Goal: Complete application form: Complete application form

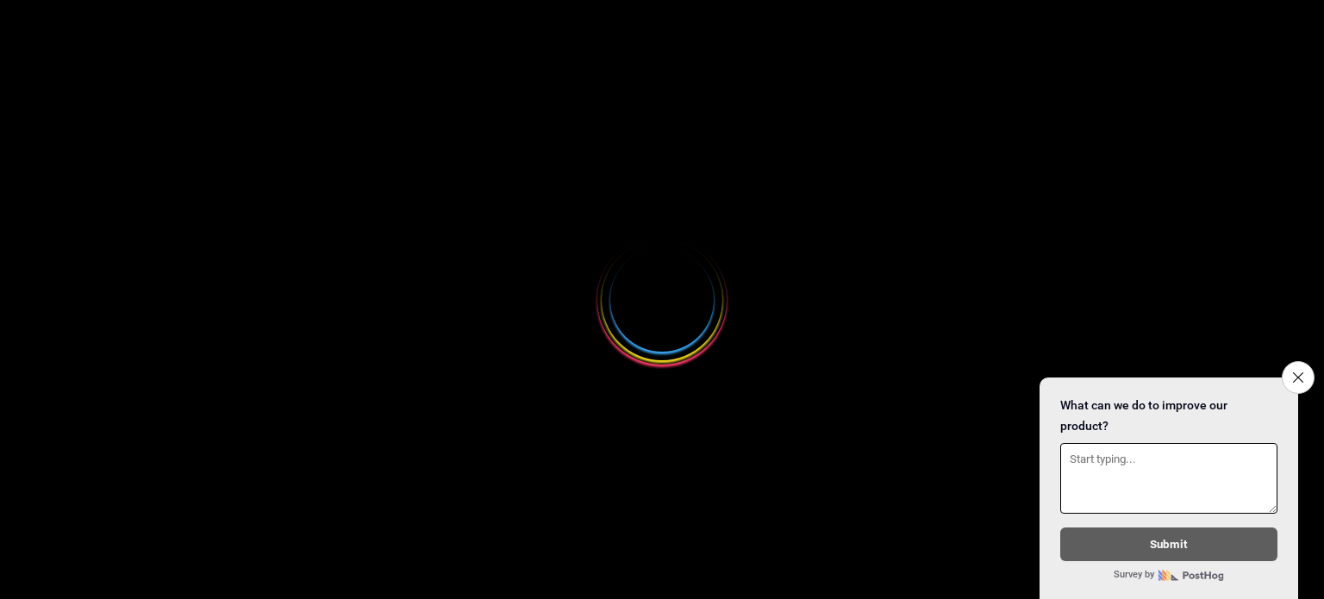
select select
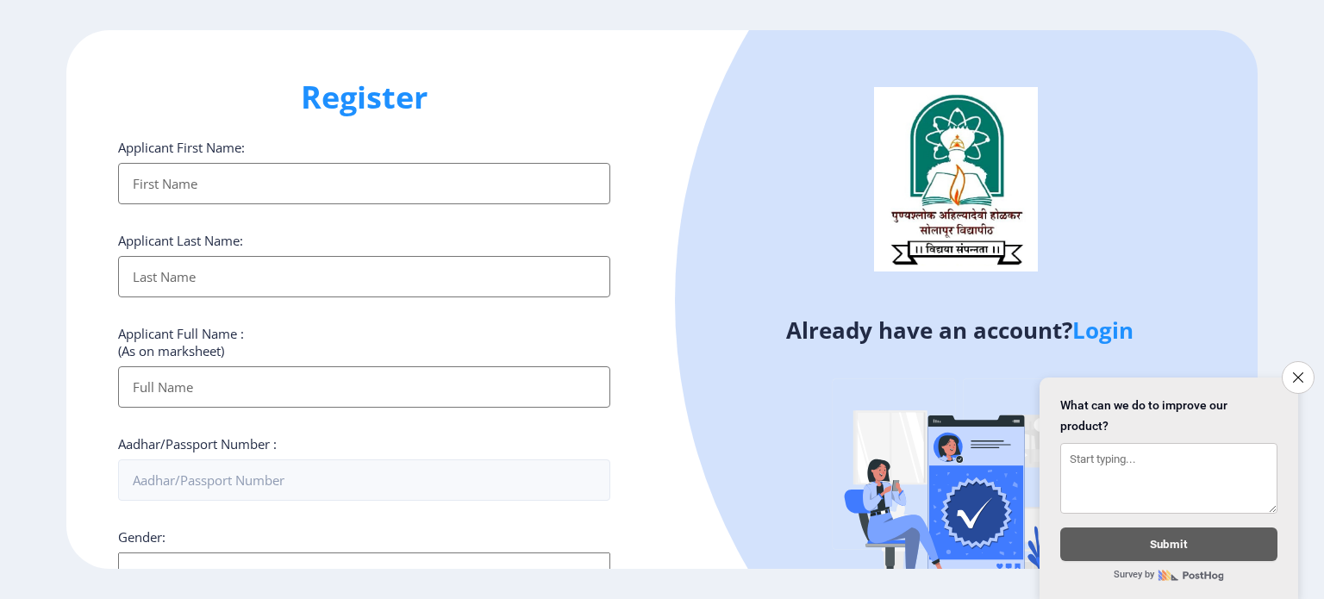
click at [253, 199] on input "Applicant First Name:" at bounding box center [364, 183] width 492 height 41
type input "[PERSON_NAME]"
type input "Kedar"
type input "[PERSON_NAME]"
type input "09923626298"
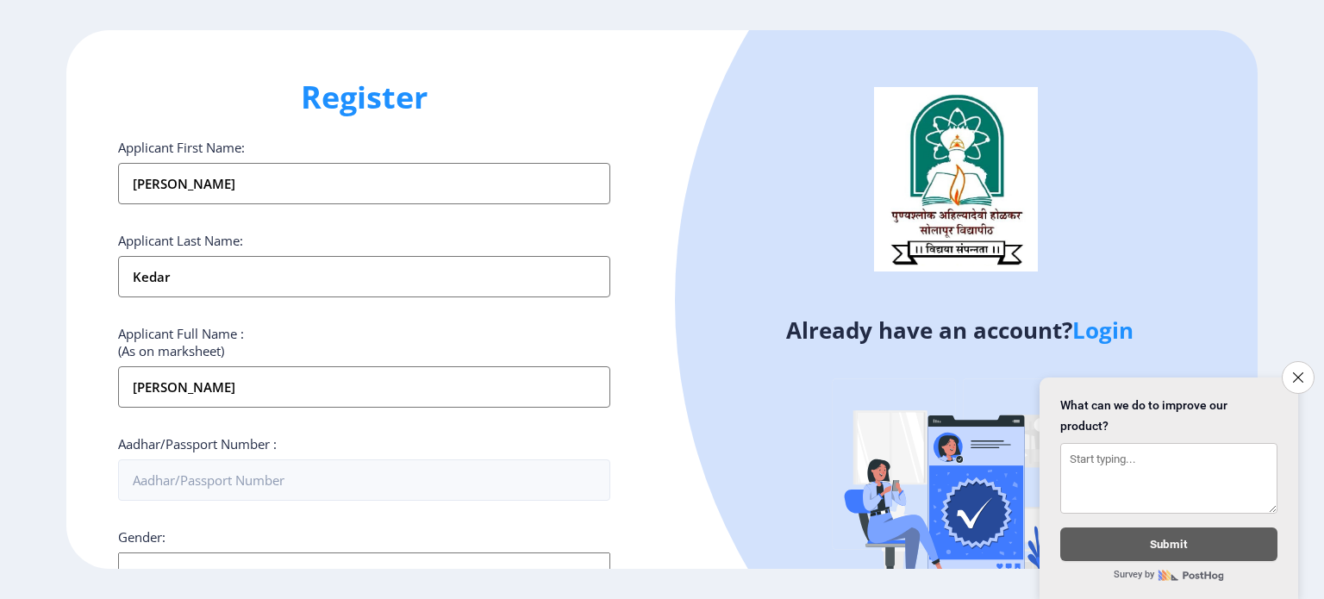
type input "[EMAIL_ADDRESS][PERSON_NAME][DOMAIN_NAME]"
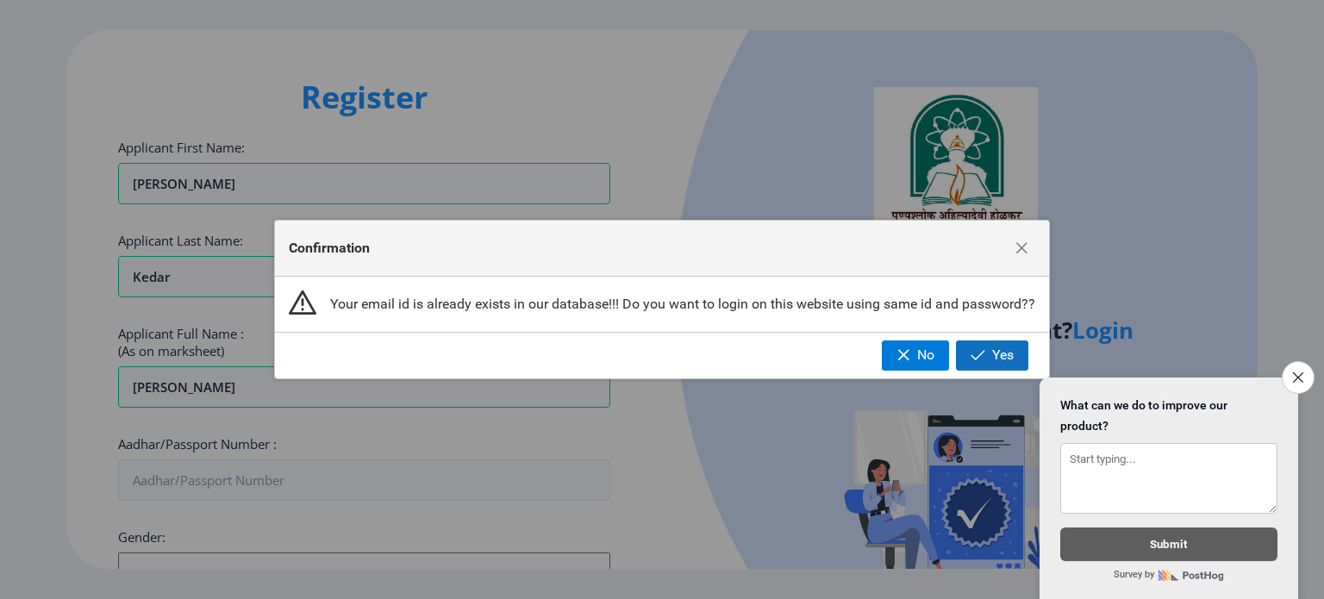
click at [981, 350] on span "button" at bounding box center [978, 355] width 15 height 14
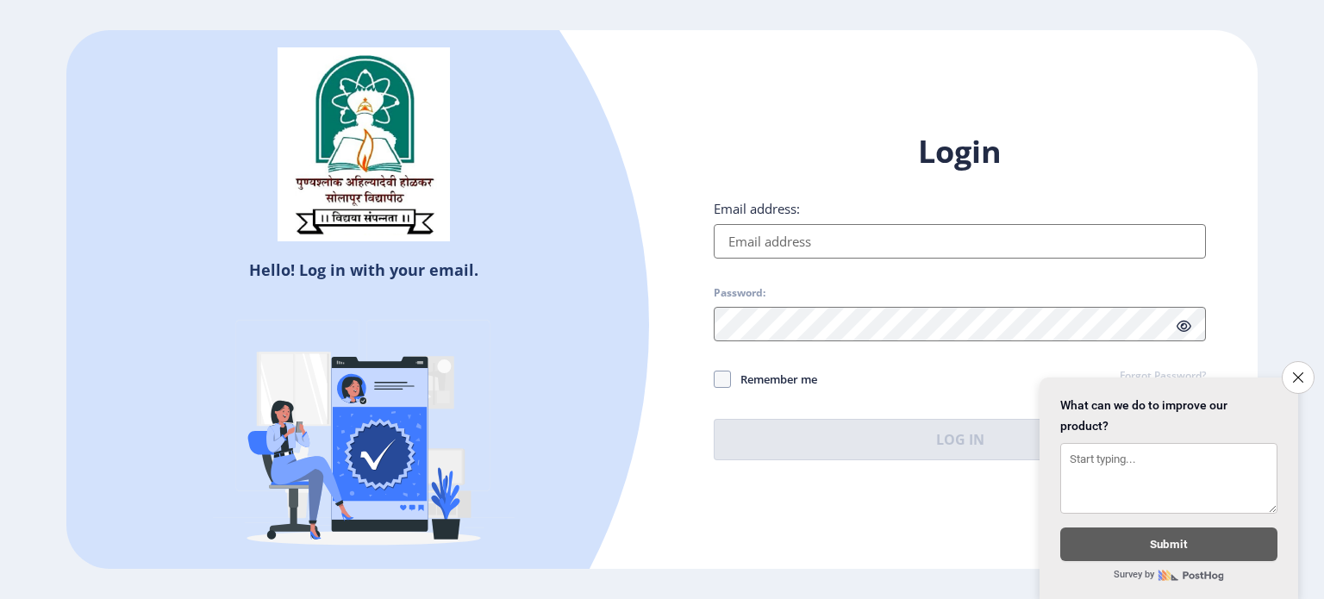
click at [769, 238] on input "Email address:" at bounding box center [960, 241] width 492 height 34
type input "[EMAIL_ADDRESS][PERSON_NAME][DOMAIN_NAME]"
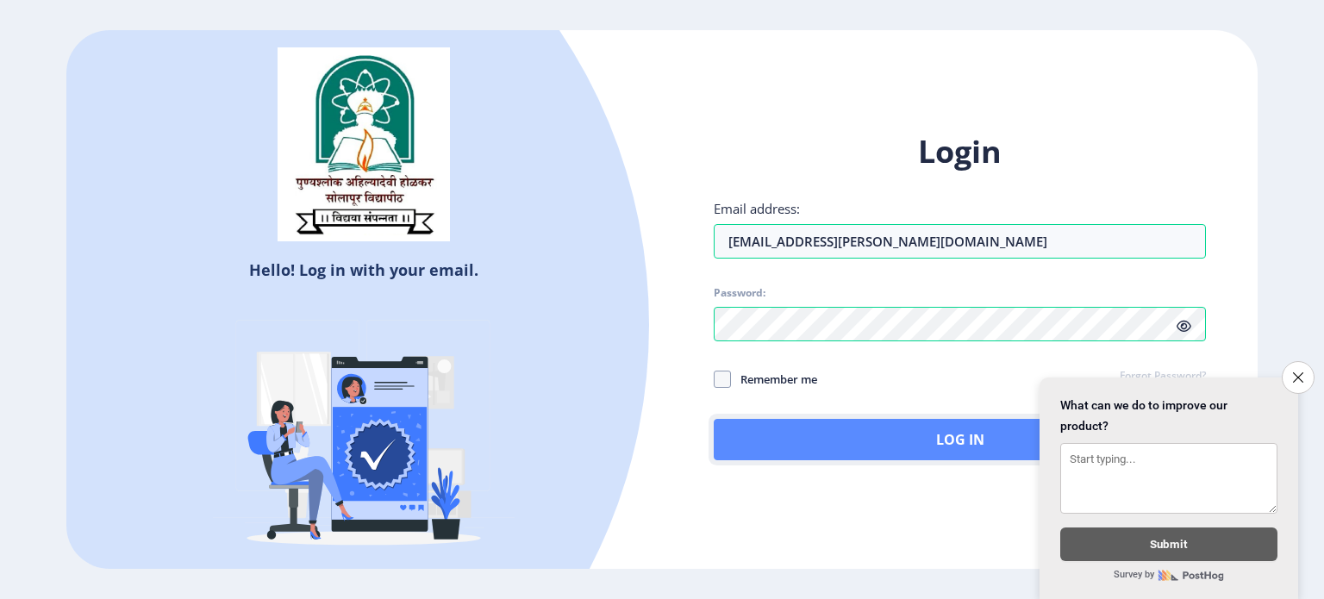
click at [822, 443] on button "Log In" at bounding box center [960, 439] width 492 height 41
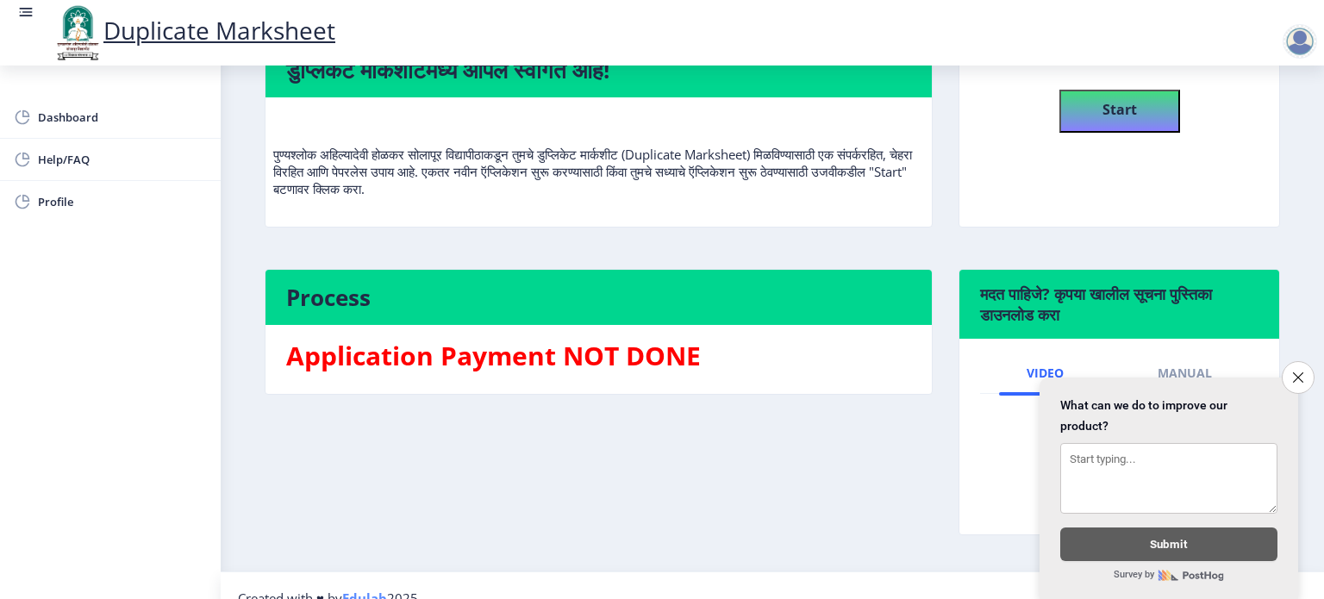
scroll to position [86, 0]
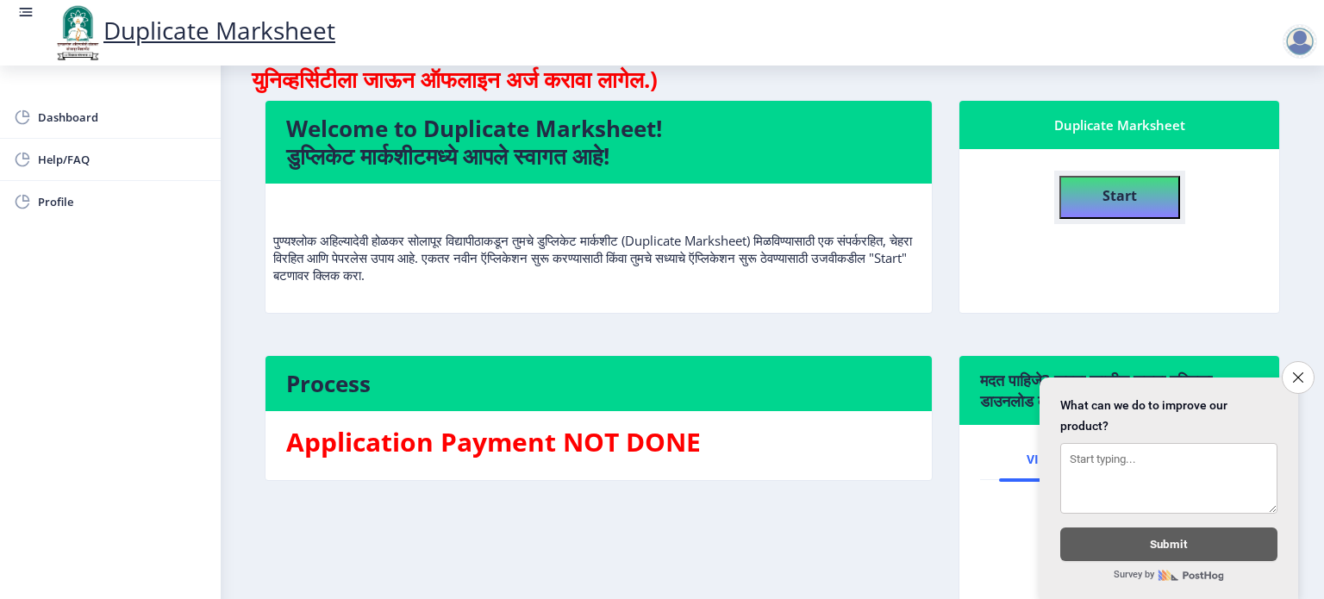
click at [1118, 192] on b "Start" at bounding box center [1120, 195] width 34 height 19
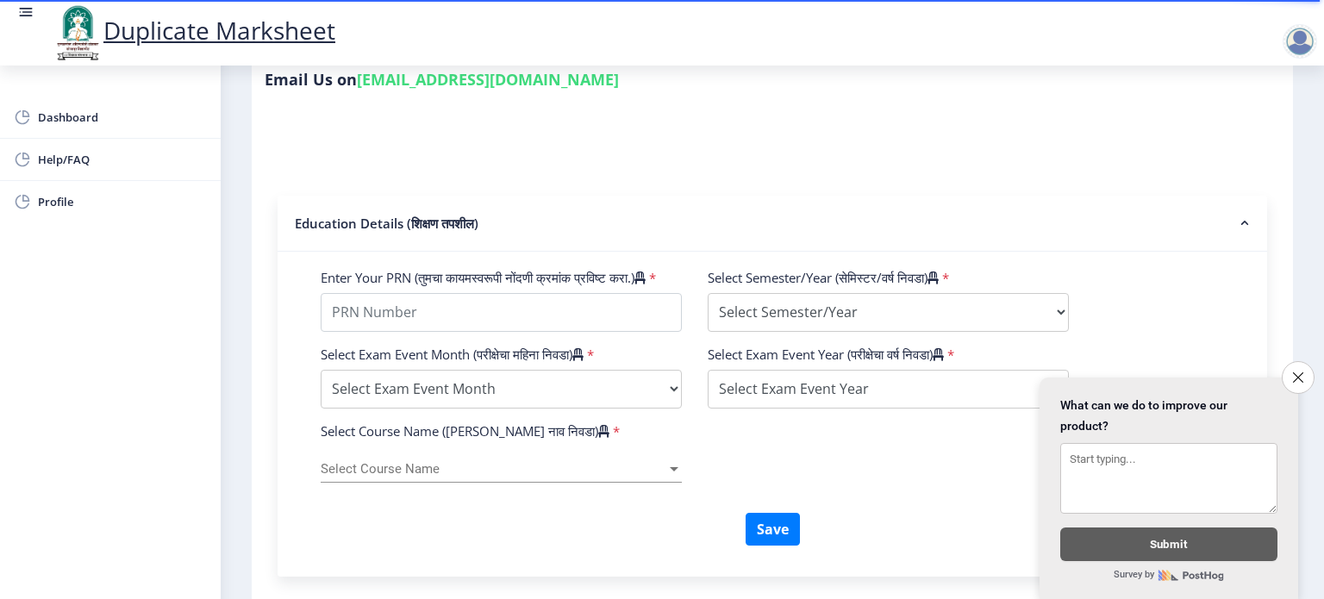
scroll to position [517, 0]
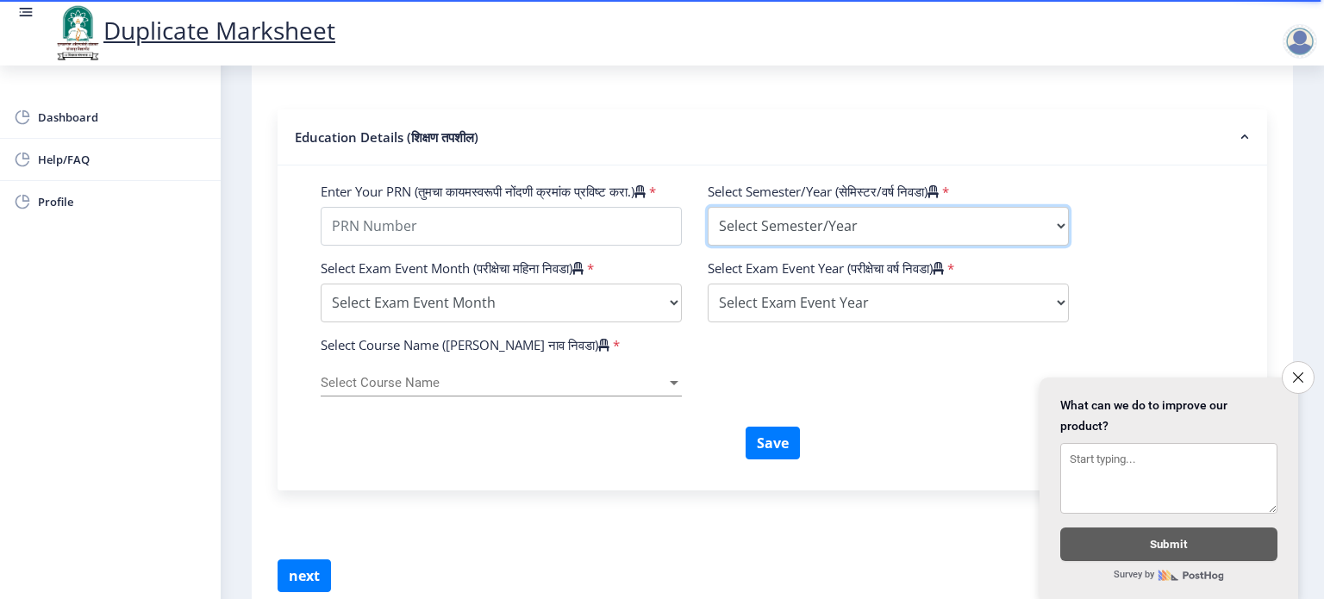
click at [859, 236] on select "Select Semester/Year Semester I Semester II Semester III Semester IV Semester V…" at bounding box center [888, 226] width 361 height 39
select select "Semester III"
click at [708, 213] on select "Select Semester/Year Semester I Semester II Semester III Semester IV Semester V…" at bounding box center [888, 226] width 361 height 39
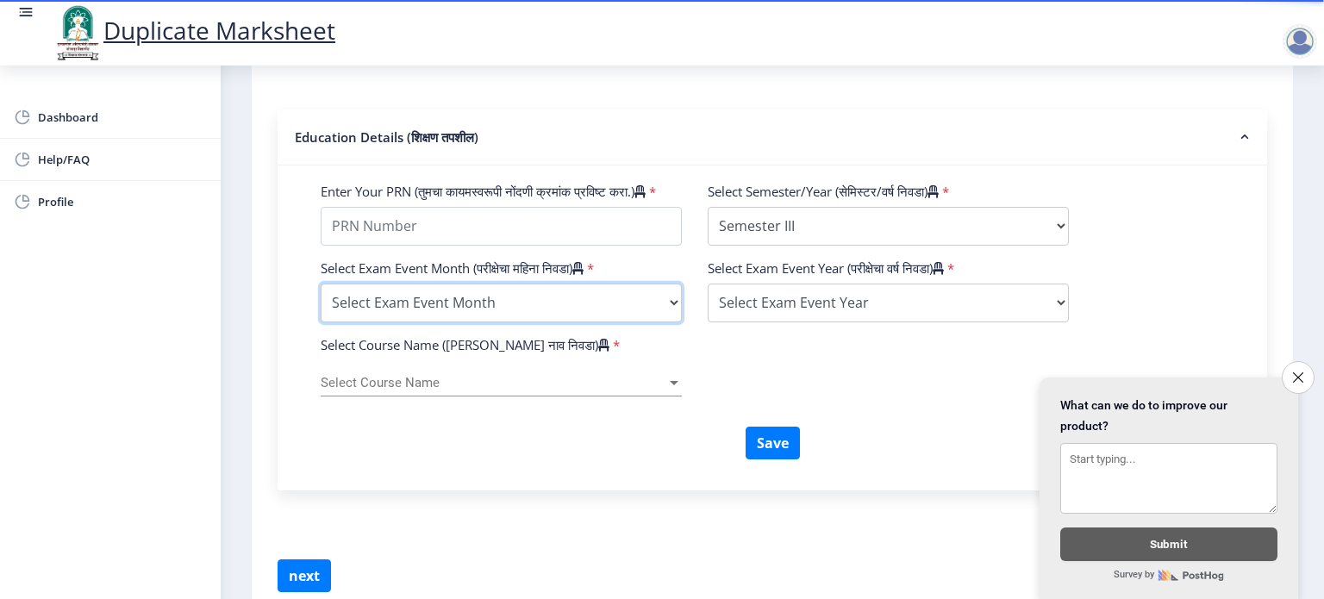
click at [547, 315] on select "Select Exam Event Month October March" at bounding box center [501, 303] width 361 height 39
select select "March"
click at [321, 307] on select "Select Exam Event Month October March" at bounding box center [501, 303] width 361 height 39
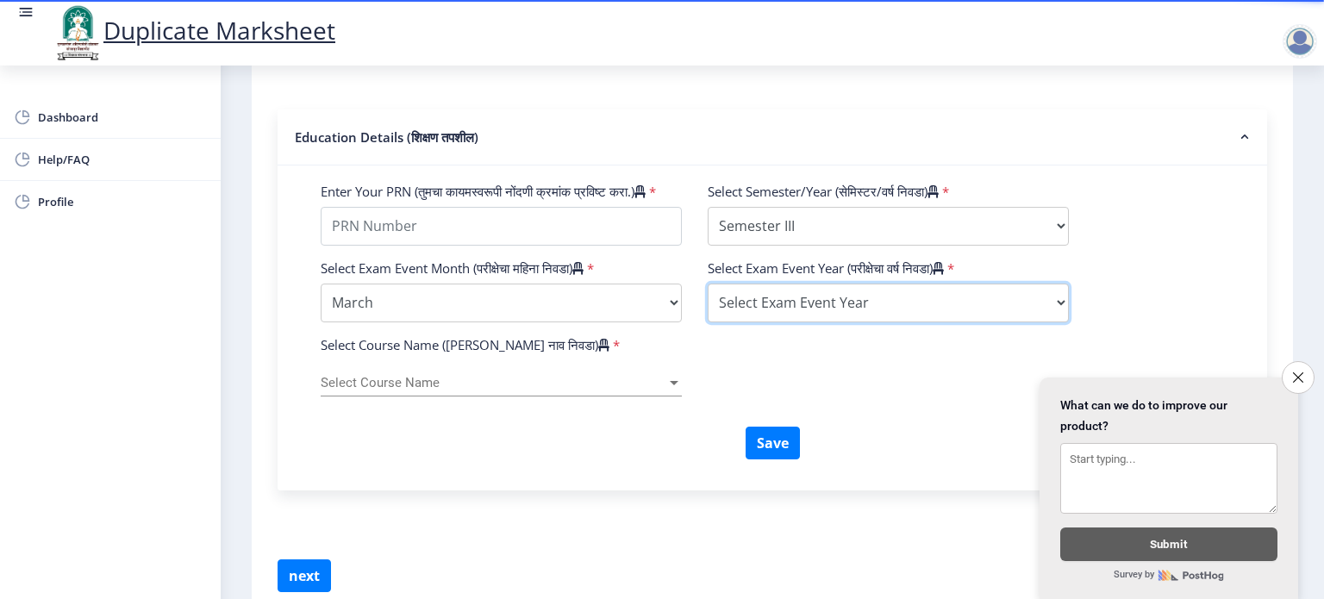
click at [769, 322] on select "Select Exam Event Year [DATE] 2024 2023 2022 2021 2020 2019 2018 2017 2016 2015…" at bounding box center [888, 303] width 361 height 39
select select "2015"
click at [708, 307] on select "Select Exam Event Year [DATE] 2024 2023 2022 2021 2020 2019 2018 2017 2016 2015…" at bounding box center [888, 303] width 361 height 39
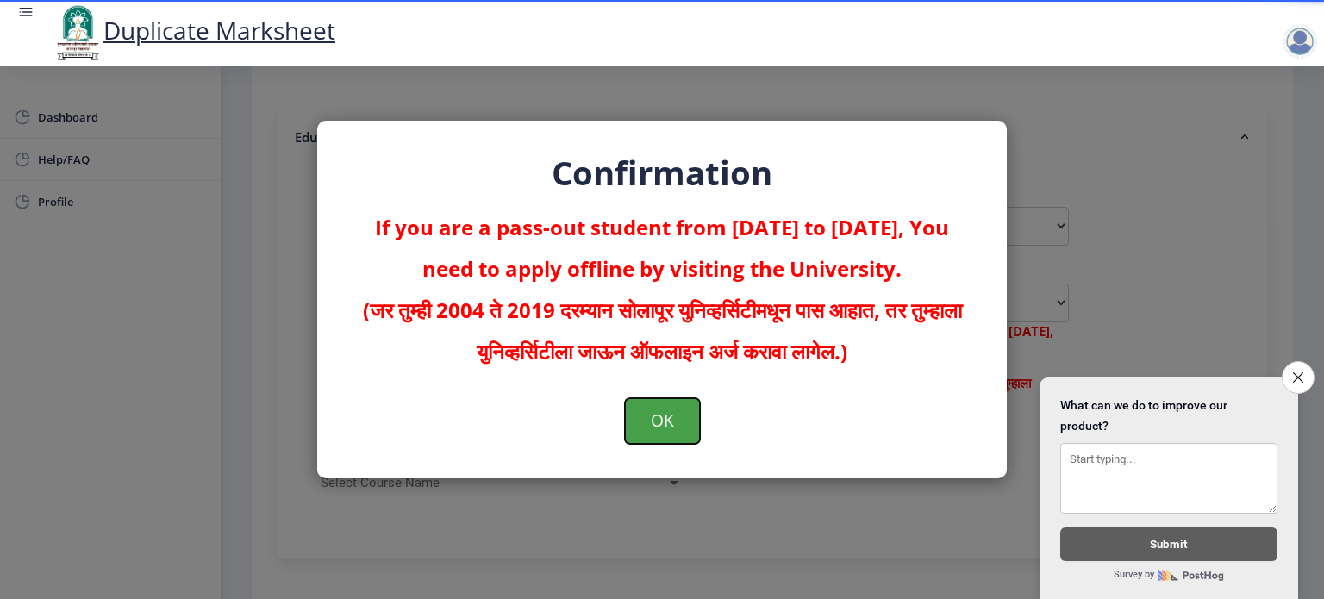
click at [680, 435] on button "OK" at bounding box center [662, 420] width 75 height 45
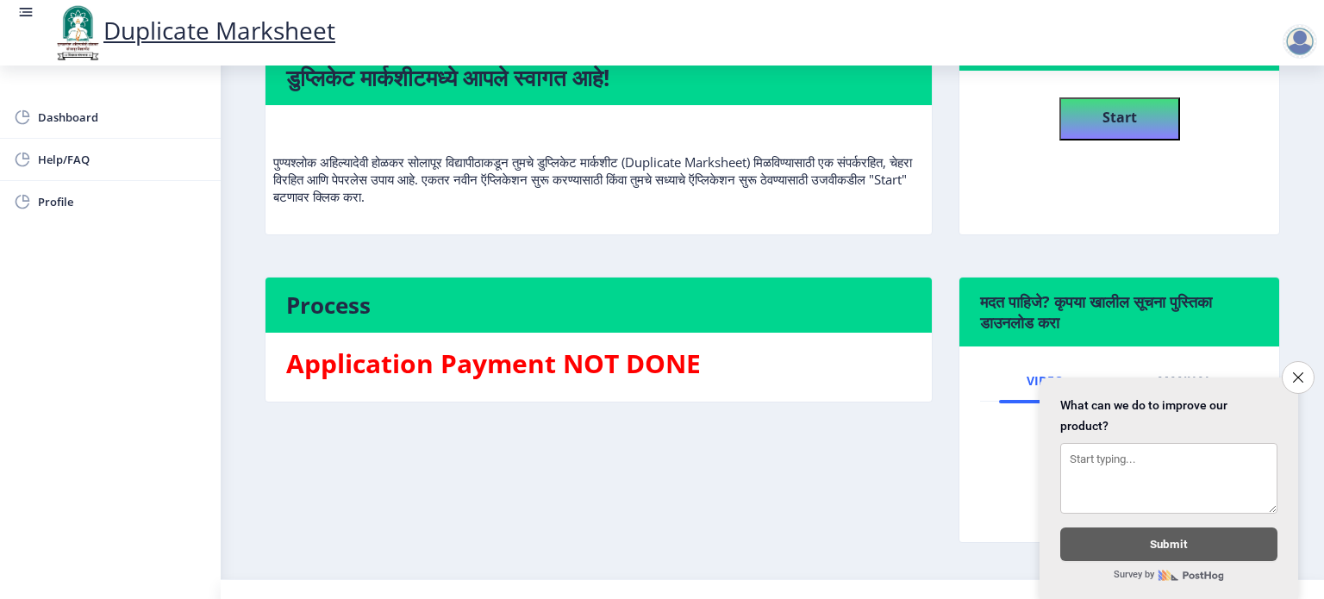
scroll to position [197, 0]
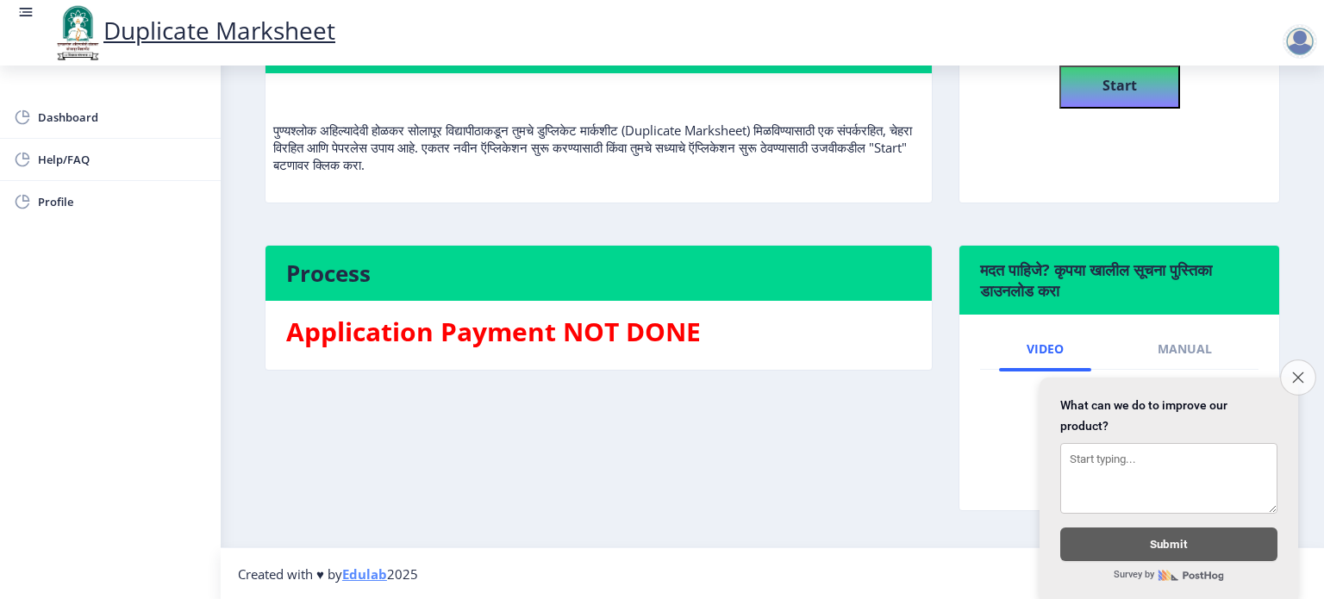
click at [1294, 372] on icon "Close survey" at bounding box center [1297, 377] width 11 height 11
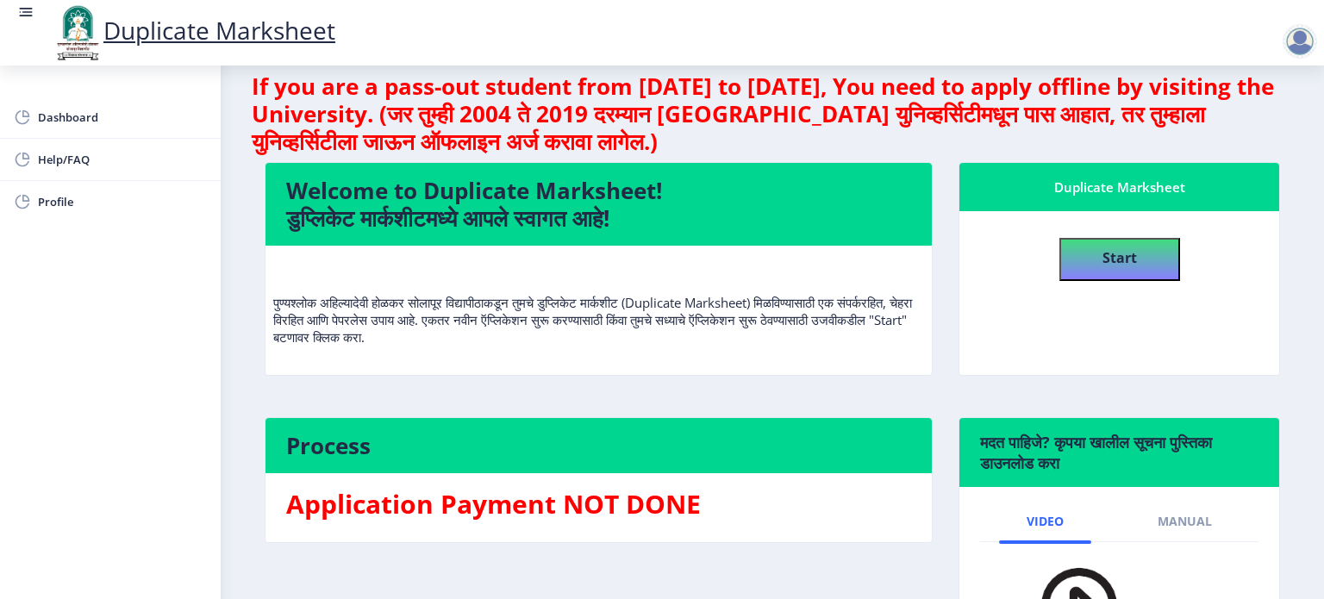
scroll to position [0, 0]
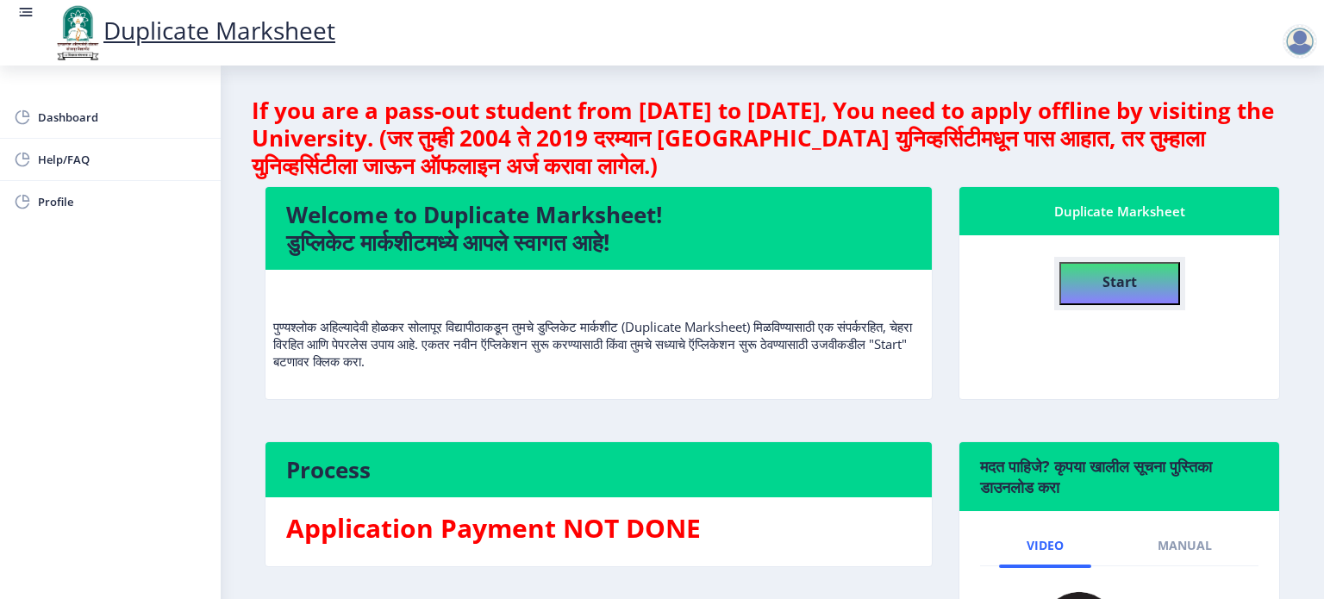
click at [1104, 278] on b "Start" at bounding box center [1120, 281] width 34 height 19
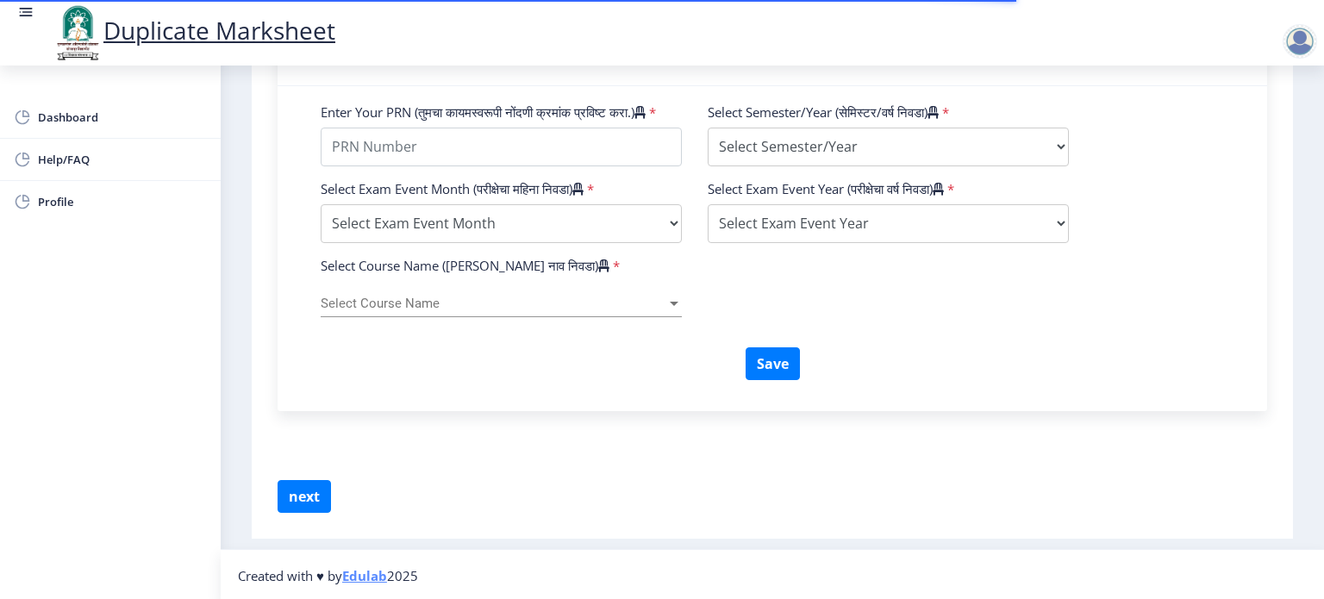
scroll to position [603, 0]
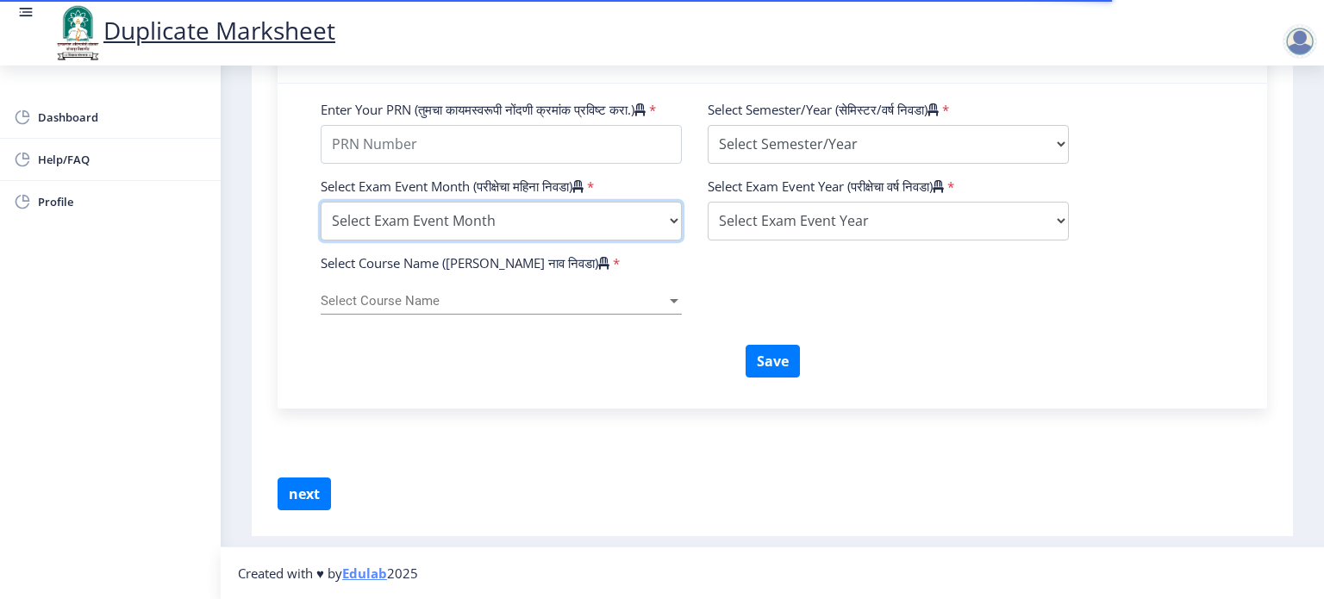
click at [562, 241] on select "Select Exam Event Month October March" at bounding box center [501, 221] width 361 height 39
select select "March"
click at [321, 221] on select "Select Exam Event Month October March" at bounding box center [501, 221] width 361 height 39
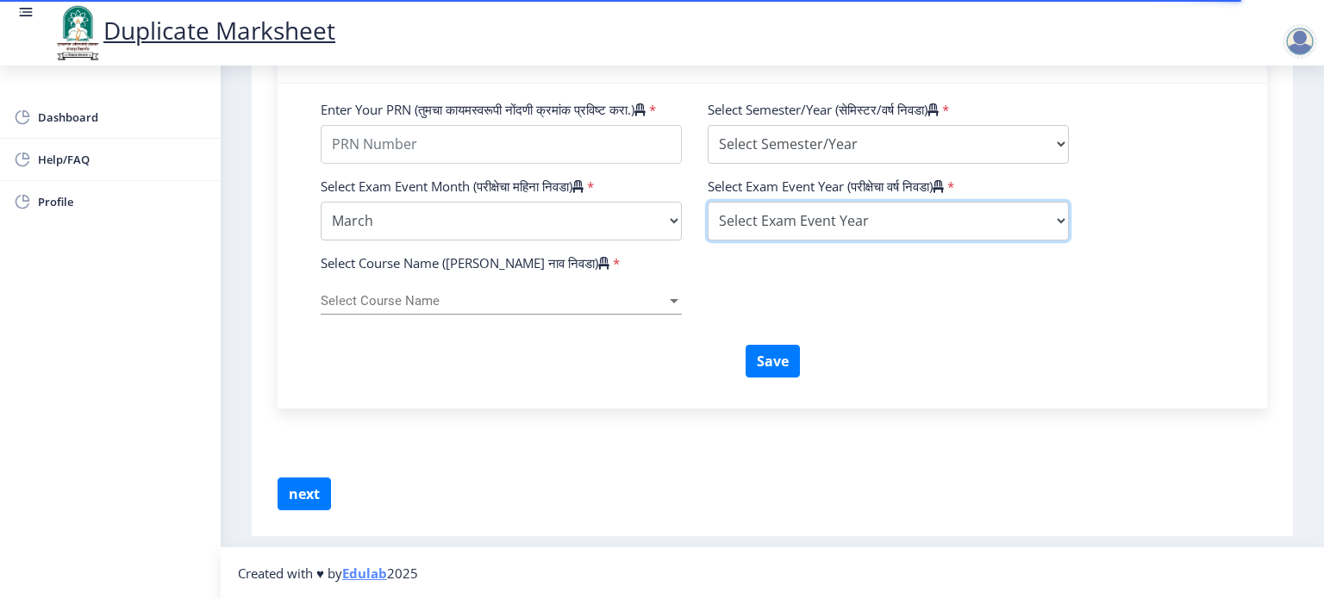
click at [908, 234] on select "Select Exam Event Year [DATE] 2024 2023 2022 2021 2020 2019 2018 2017 2016 2015…" at bounding box center [888, 221] width 361 height 39
click at [532, 345] on div "Select Course Name (कोर्सचे नाव निवडा) * Select Course Name Select Course Name" at bounding box center [772, 299] width 929 height 91
click at [561, 312] on div "Select Course Name Select Course Name" at bounding box center [501, 296] width 361 height 36
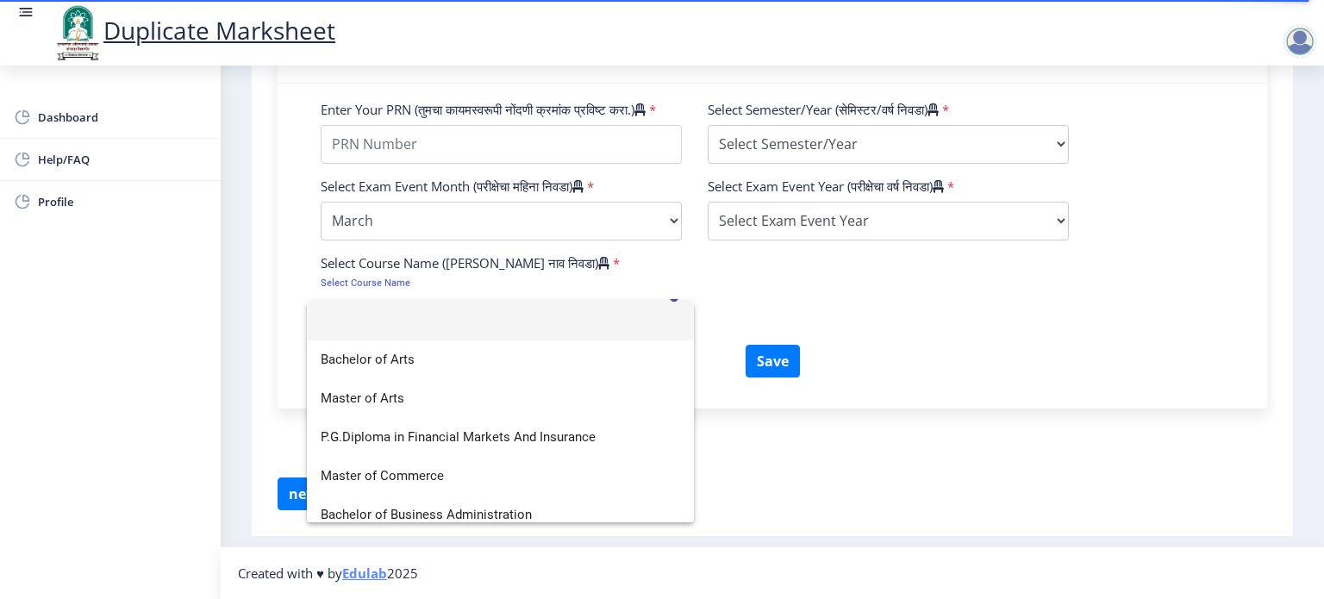
click at [158, 388] on div at bounding box center [662, 299] width 1324 height 599
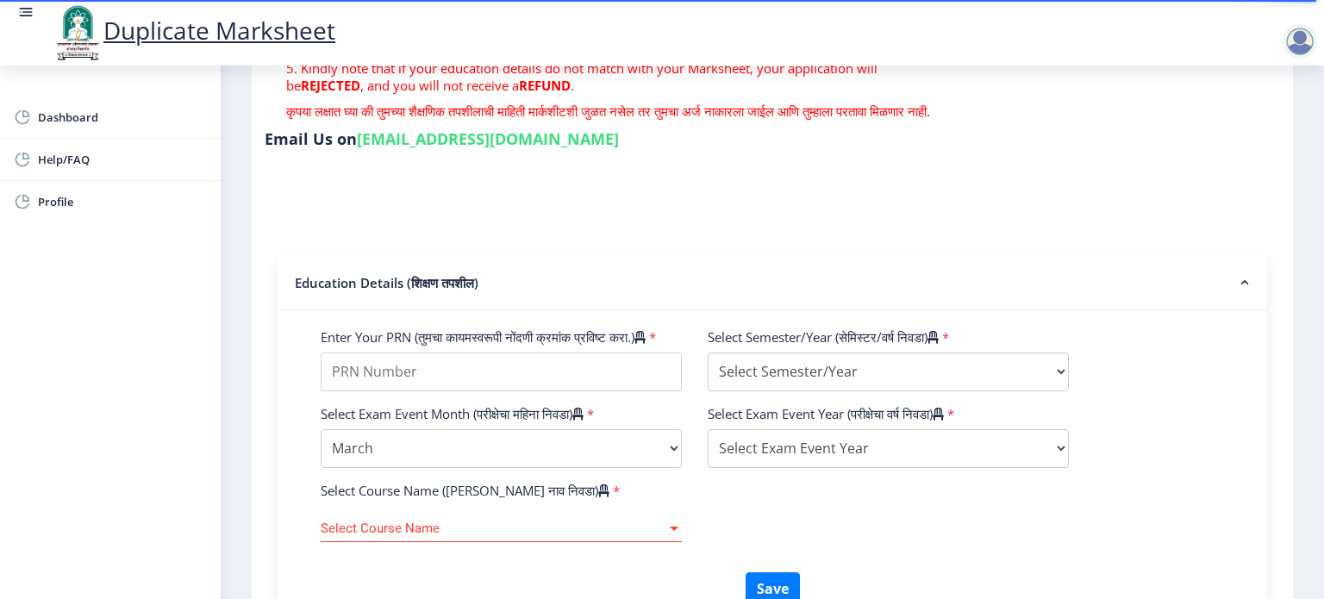
scroll to position [362, 0]
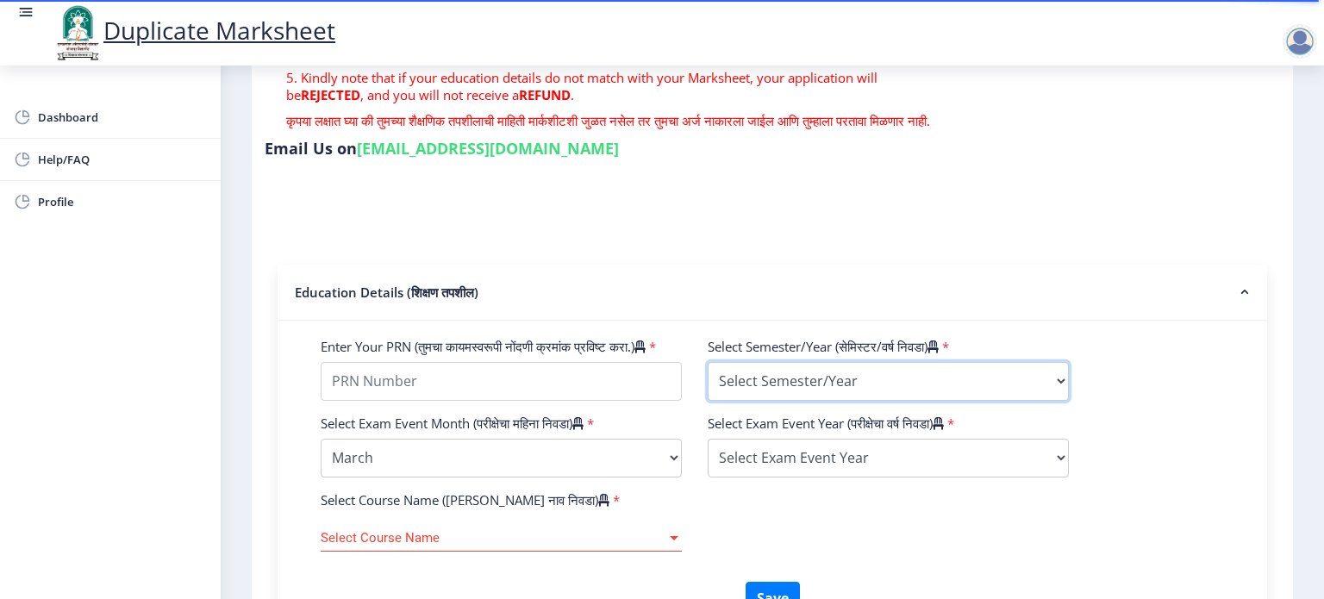
click at [772, 374] on select "Select Semester/Year Semester I Semester II Semester III Semester IV Semester V…" at bounding box center [888, 381] width 361 height 39
click at [547, 288] on nb-accordion-item-header "Education Details (शिक्षण तपशील)" at bounding box center [773, 293] width 990 height 56
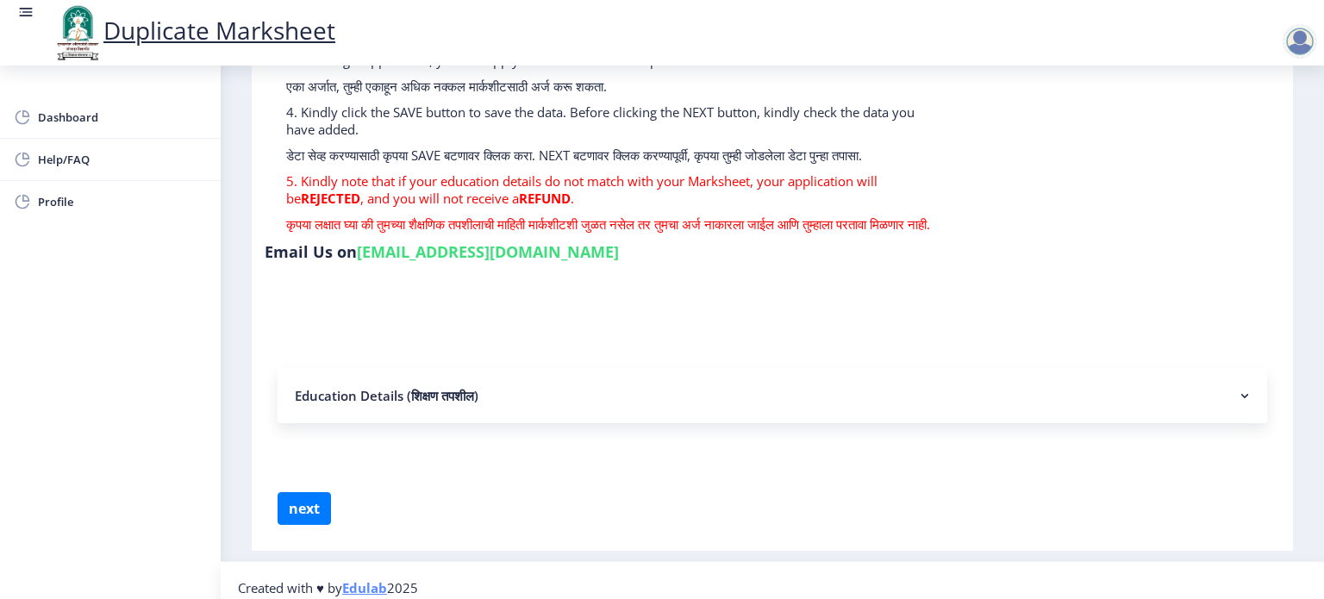
scroll to position [278, 0]
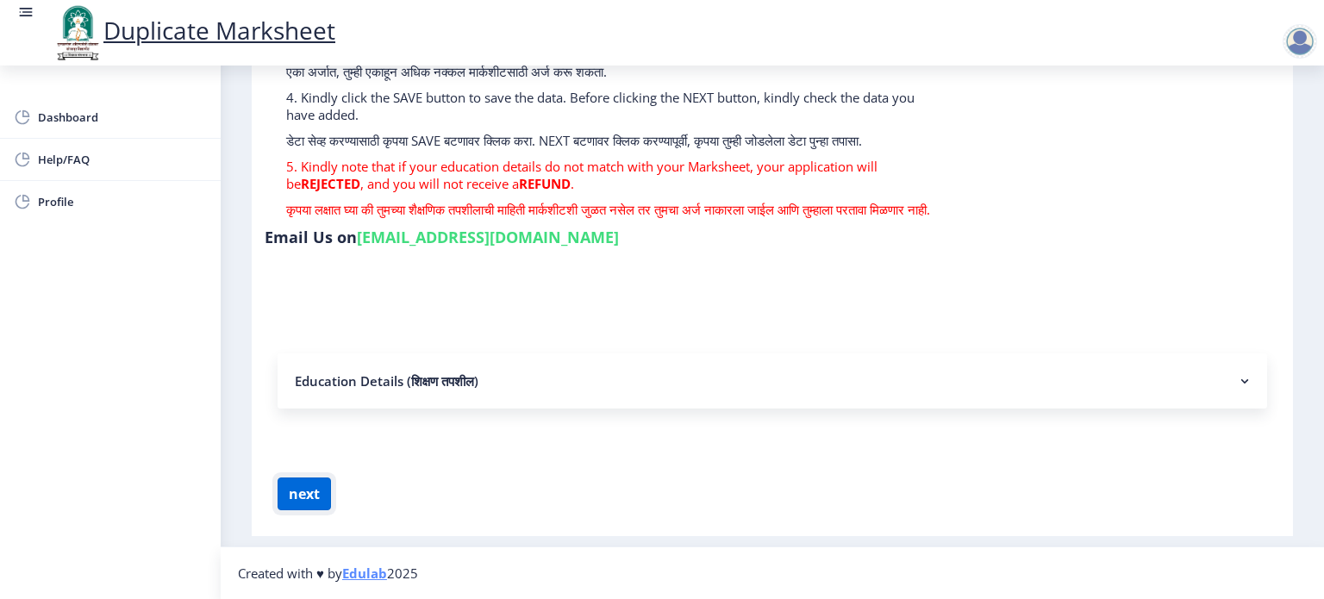
click at [300, 497] on button "next" at bounding box center [304, 494] width 53 height 33
click at [505, 377] on nb-accordion-item-header "Education Details (शिक्षण तपशील)" at bounding box center [773, 380] width 990 height 55
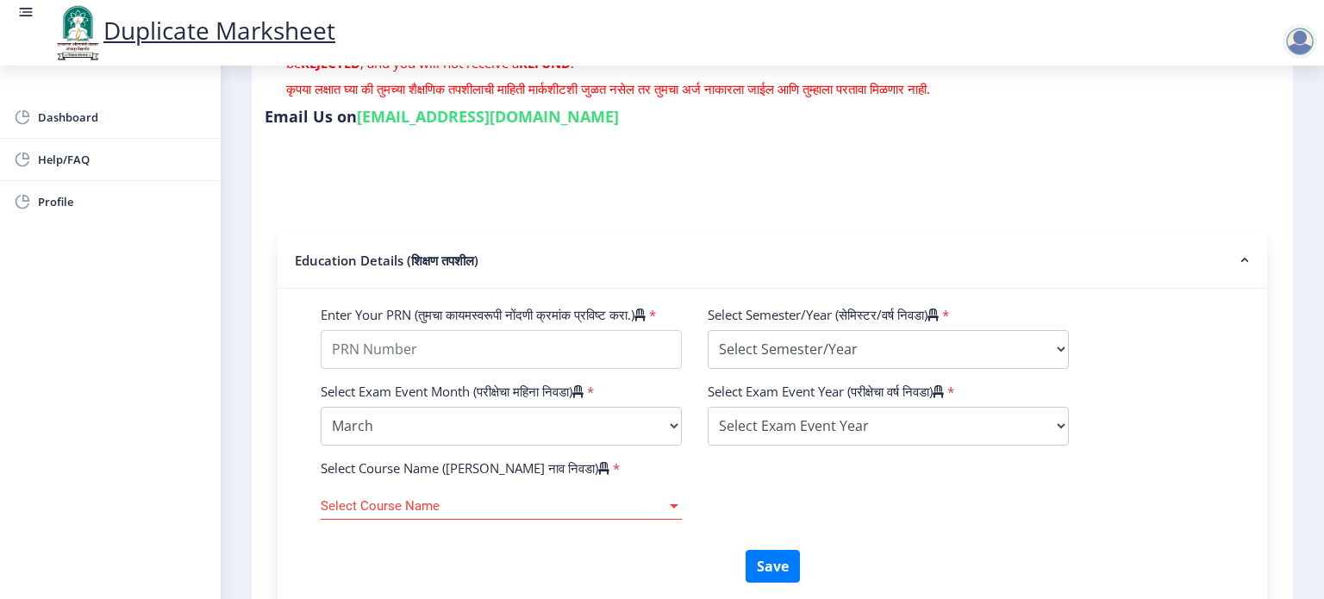
scroll to position [621, 0]
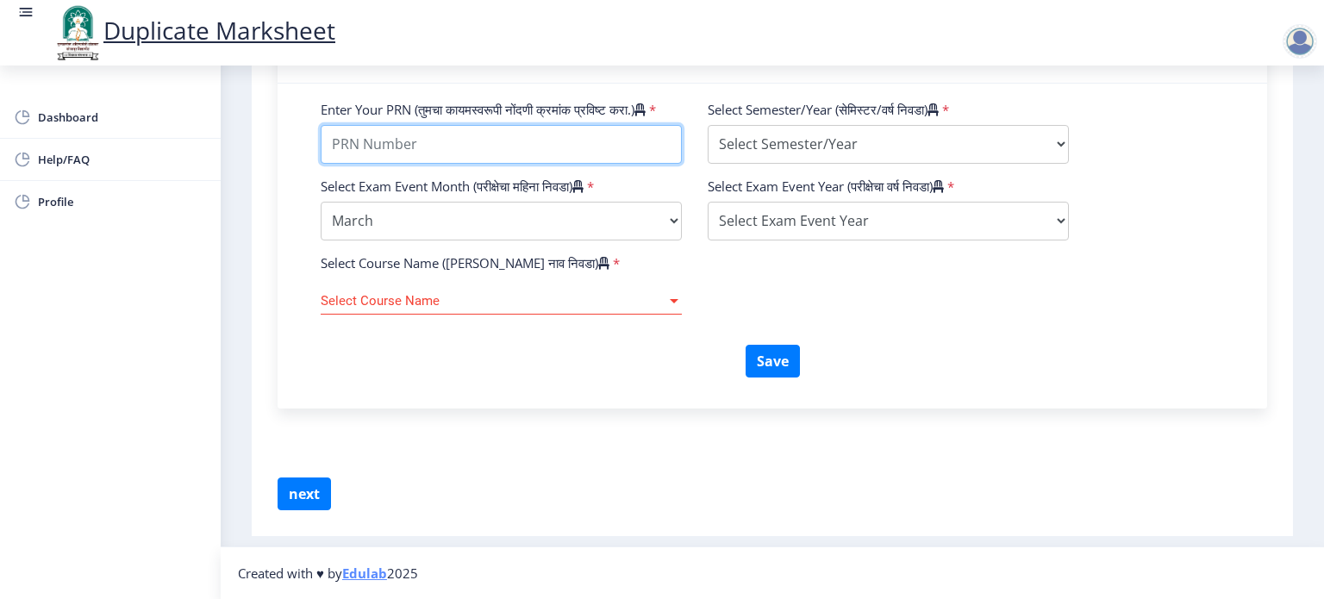
click at [464, 142] on input "Enter Your PRN (तुमचा कायमस्वरूपी नोंदणी क्रमांक प्रविष्ट करा.)" at bounding box center [501, 144] width 361 height 39
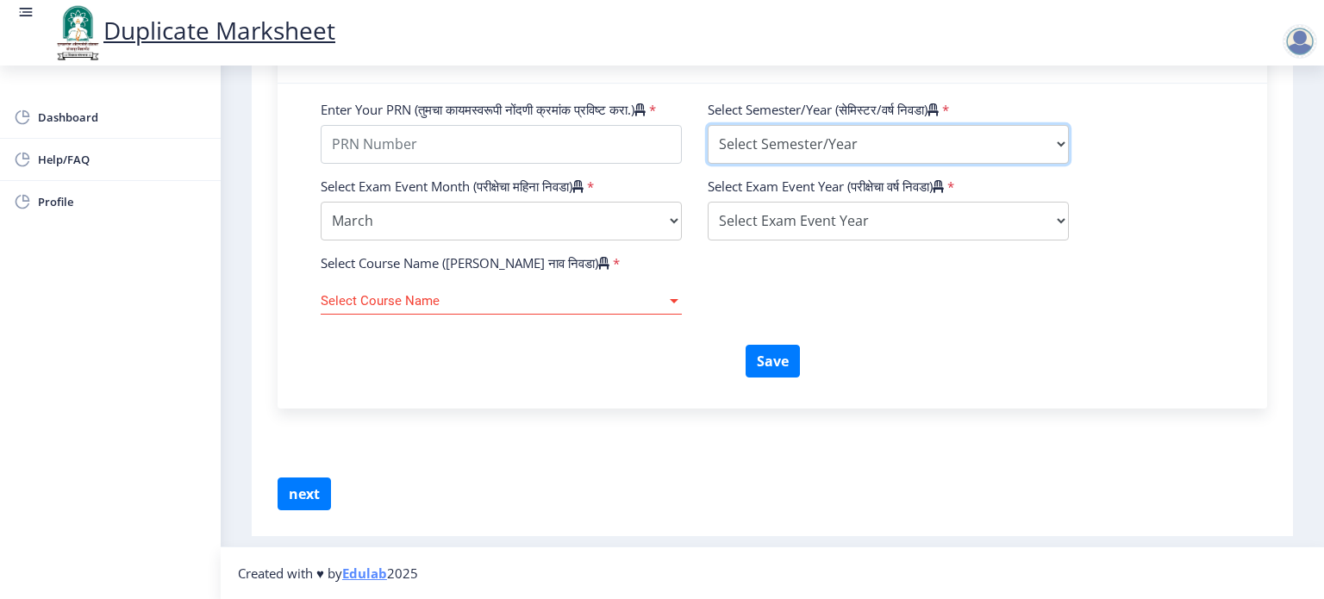
click at [852, 139] on select "Select Semester/Year Semester I Semester II Semester III Semester IV Semester V…" at bounding box center [888, 144] width 361 height 39
select select "Semester VII"
click at [708, 125] on select "Select Semester/Year Semester I Semester II Semester III Semester IV Semester V…" at bounding box center [888, 144] width 361 height 39
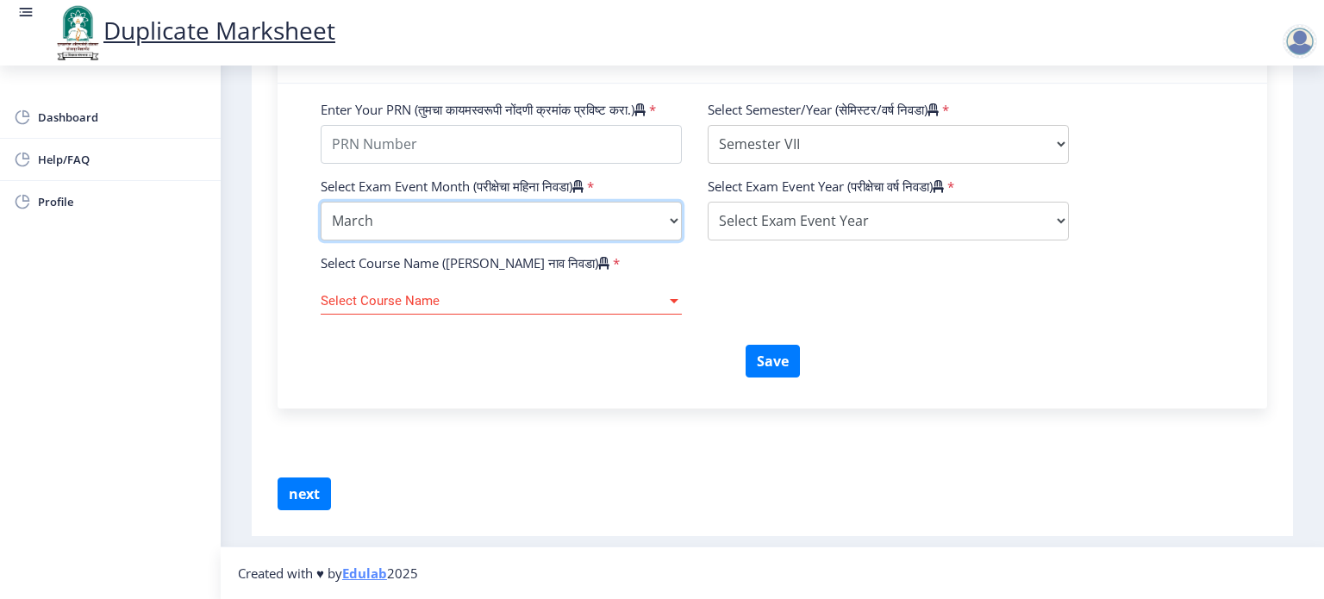
click at [577, 235] on select "Select Exam Event Month October March" at bounding box center [501, 221] width 361 height 39
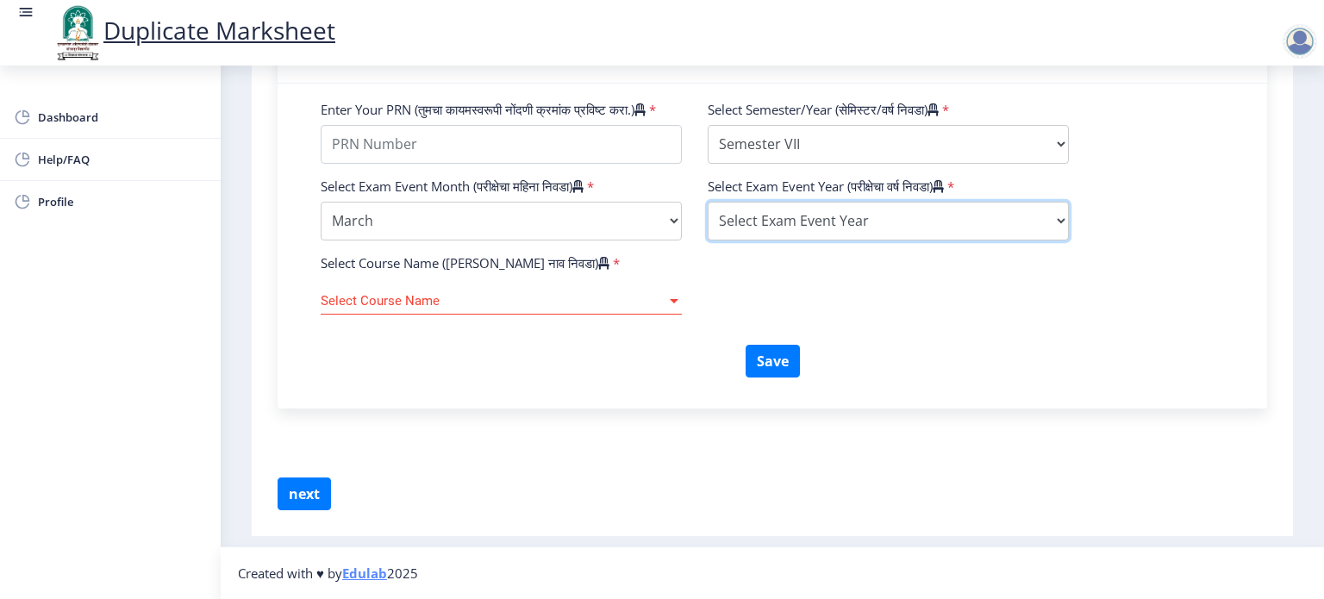
click at [817, 234] on select "Select Exam Event Year [DATE] 2024 2023 2022 2021 2020 2019 2018 2017 2016 2015…" at bounding box center [888, 221] width 361 height 39
click at [708, 203] on select "Select Exam Event Year [DATE] 2024 2023 2022 2021 2020 2019 2018 2017 2016 2015…" at bounding box center [888, 221] width 361 height 39
click at [838, 237] on select "Select Exam Event Year [DATE] 2024 2023 2022 2021 2020 2019 2018 2017 2016 2015…" at bounding box center [888, 221] width 361 height 39
select select "2018"
click at [708, 203] on select "Select Exam Event Year [DATE] 2024 2023 2022 2021 2020 2019 2018 2017 2016 2015…" at bounding box center [888, 221] width 361 height 39
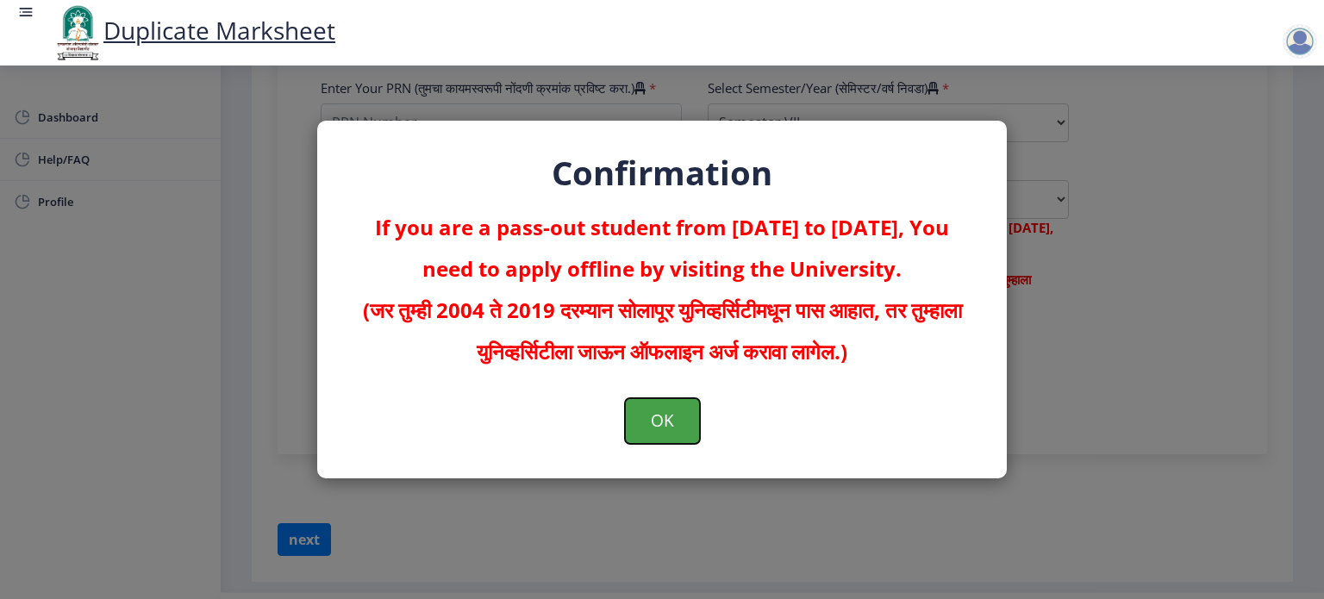
click at [657, 416] on button "OK" at bounding box center [662, 420] width 75 height 45
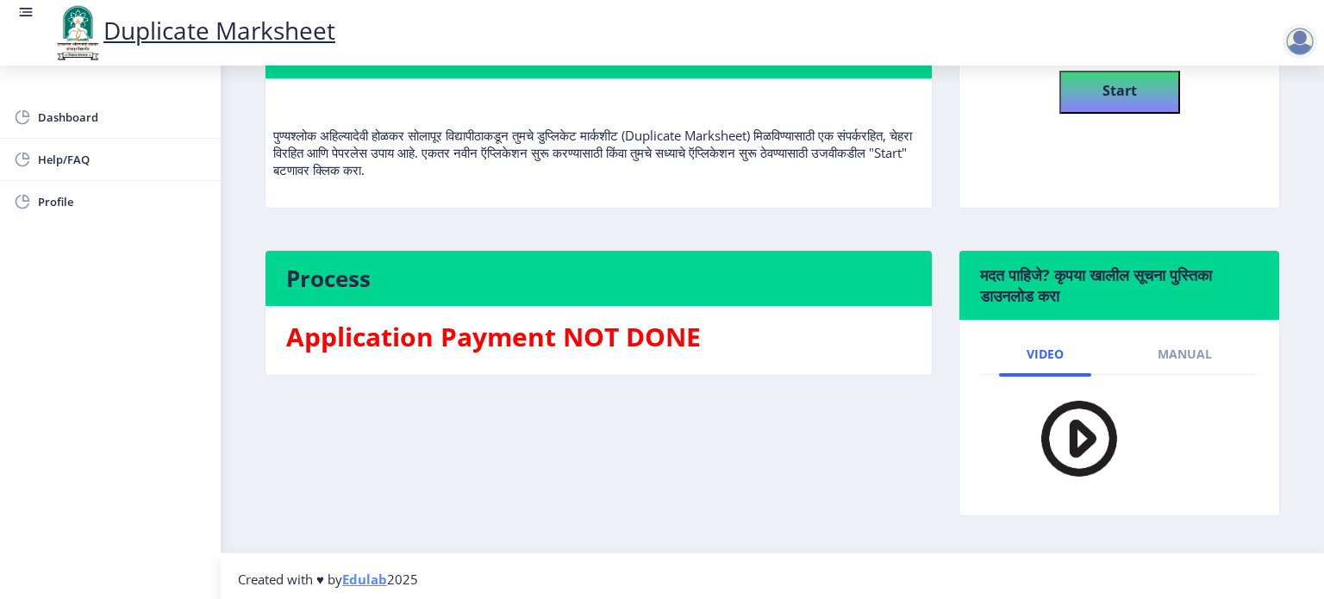
scroll to position [197, 0]
